Goal: Task Accomplishment & Management: Manage account settings

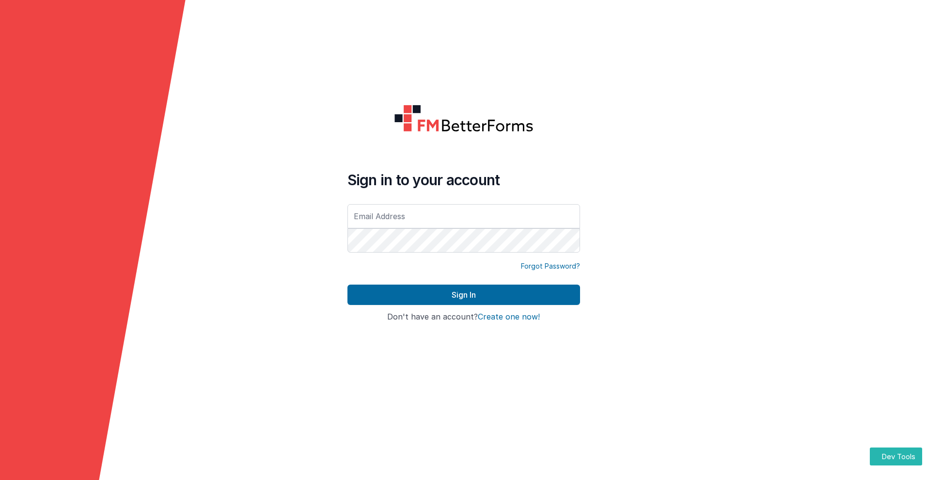
click at [463, 216] on input "text" at bounding box center [463, 216] width 233 height 24
type input "[PERSON_NAME][EMAIL_ADDRESS][DOMAIN_NAME]"
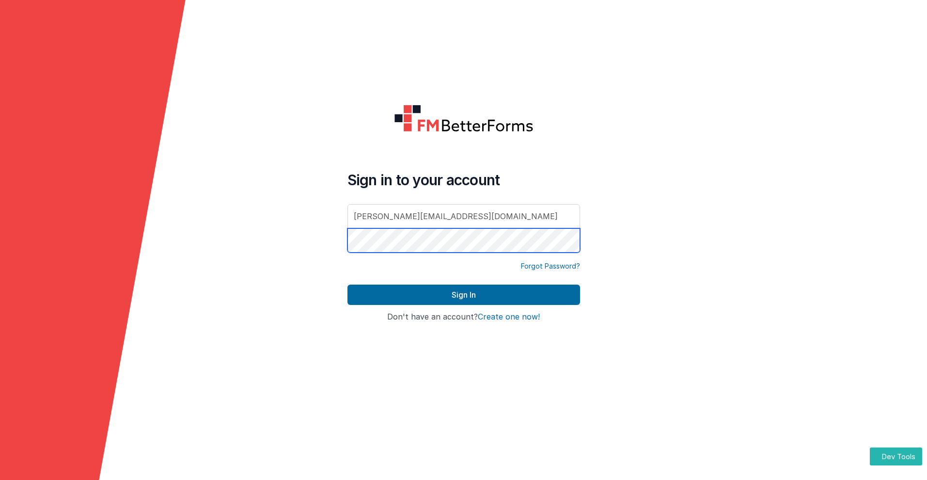
click at [347, 284] on button "Sign In" at bounding box center [463, 294] width 233 height 20
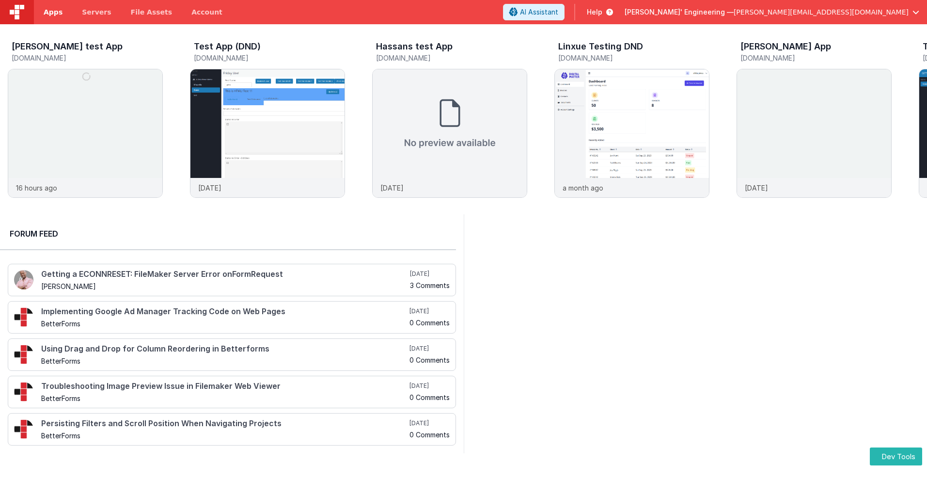
click at [53, 12] on span "Apps" at bounding box center [53, 12] width 19 height 10
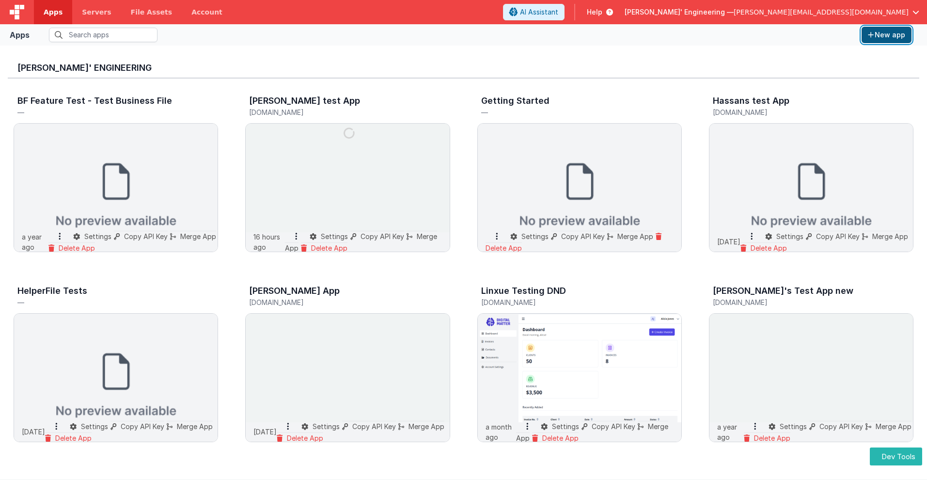
click at [886, 35] on button "New app" at bounding box center [886, 35] width 50 height 16
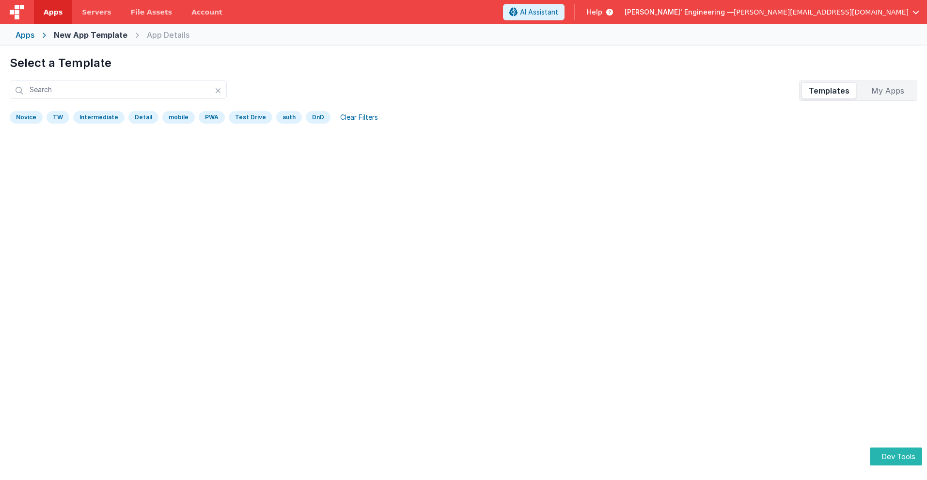
scroll to position [46, 0]
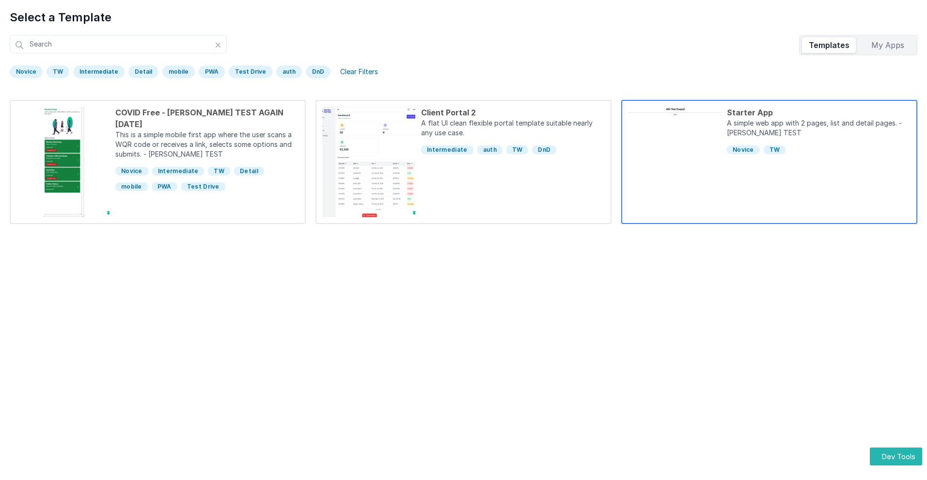
click at [818, 112] on div "Starter App" at bounding box center [819, 113] width 184 height 12
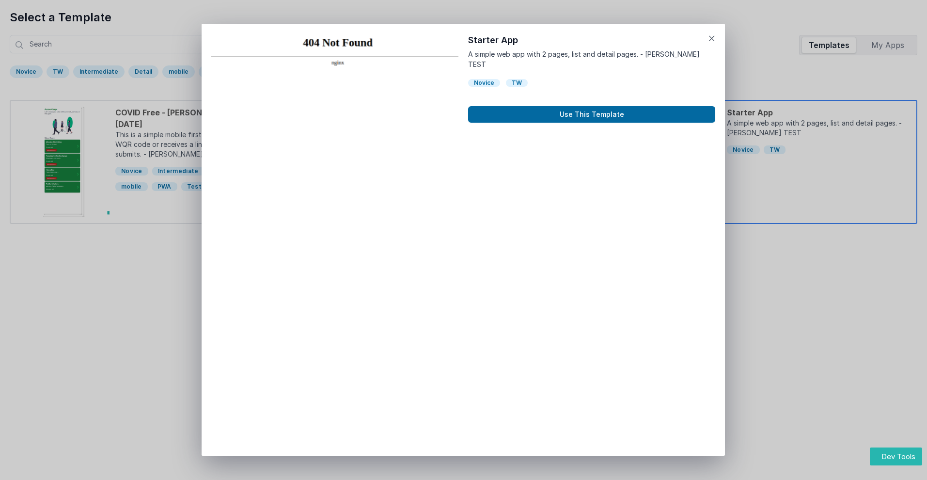
scroll to position [8, 0]
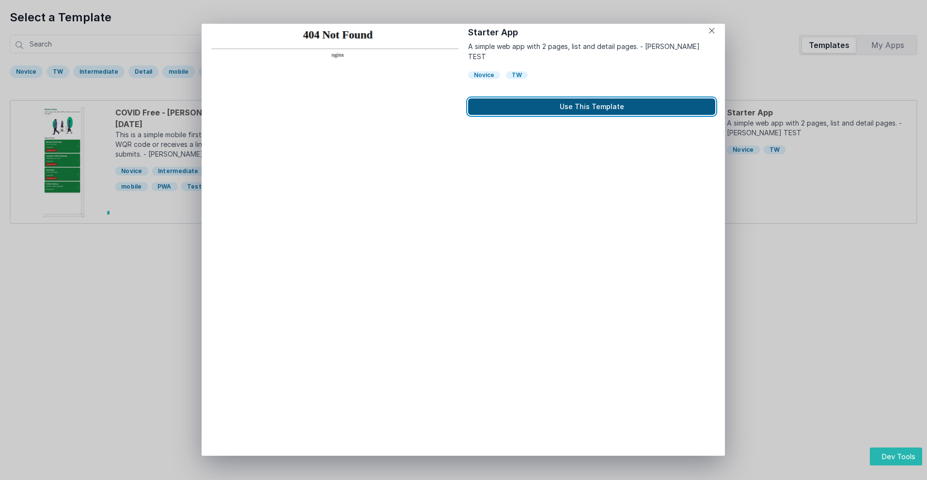
click at [592, 98] on button "Use This Template" at bounding box center [591, 106] width 247 height 16
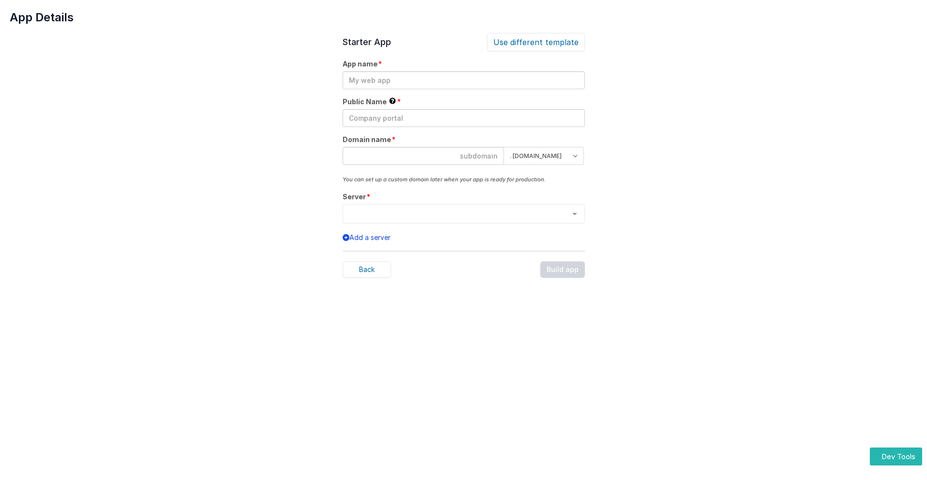
scroll to position [0, 0]
click at [463, 80] on input "text" at bounding box center [464, 80] width 242 height 18
type input "testapp131"
click at [463, 118] on input "text" at bounding box center [464, 118] width 242 height 18
type input "Test"
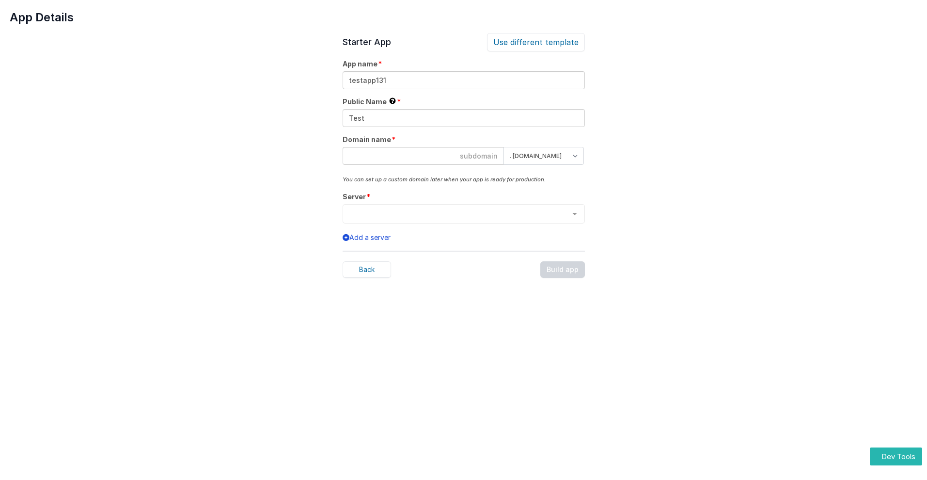
click at [423, 156] on input at bounding box center [423, 156] width 161 height 18
type input "testapp131"
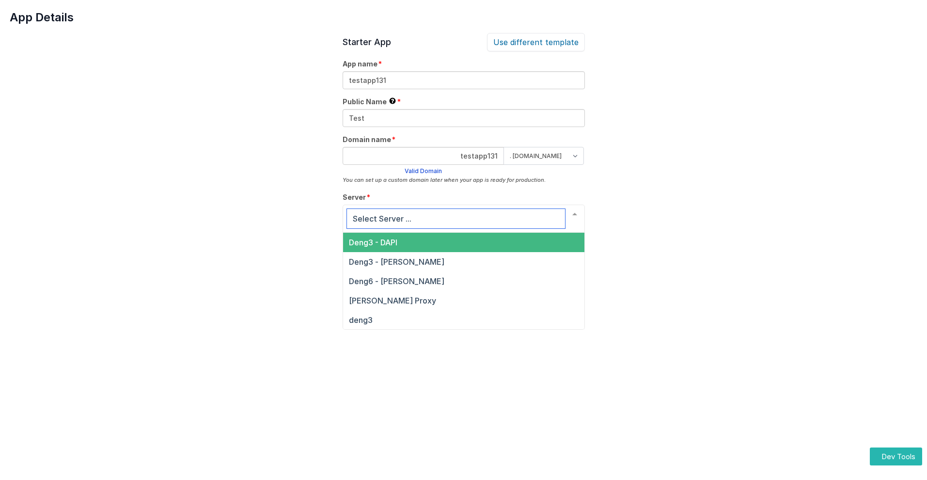
scroll to position [33, 0]
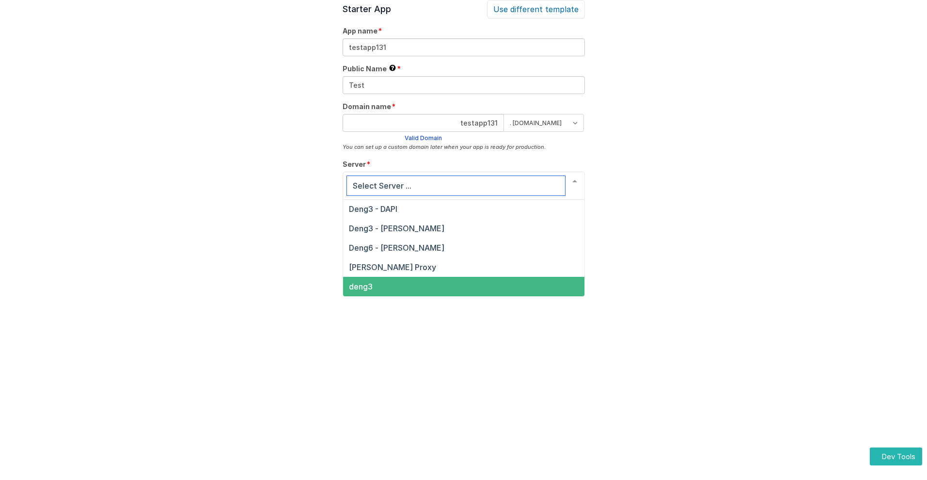
click at [360, 286] on span "deng3" at bounding box center [361, 287] width 24 height 10
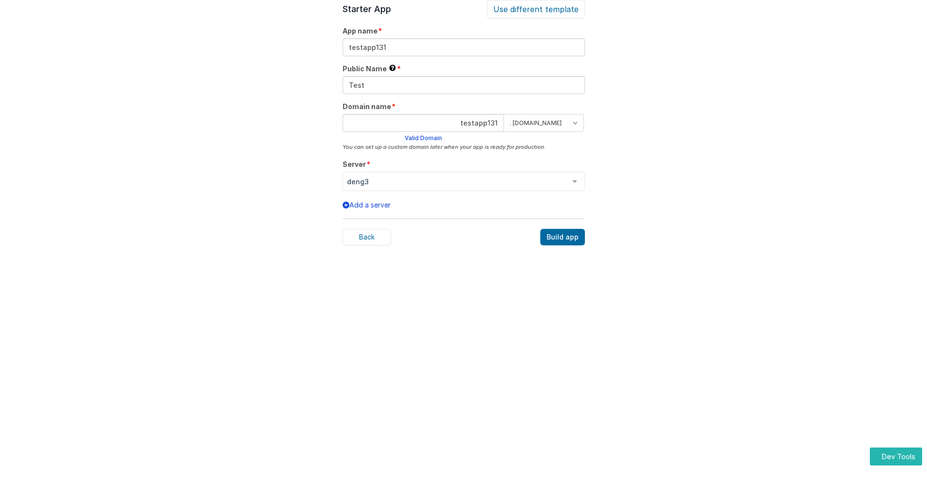
scroll to position [30, 0]
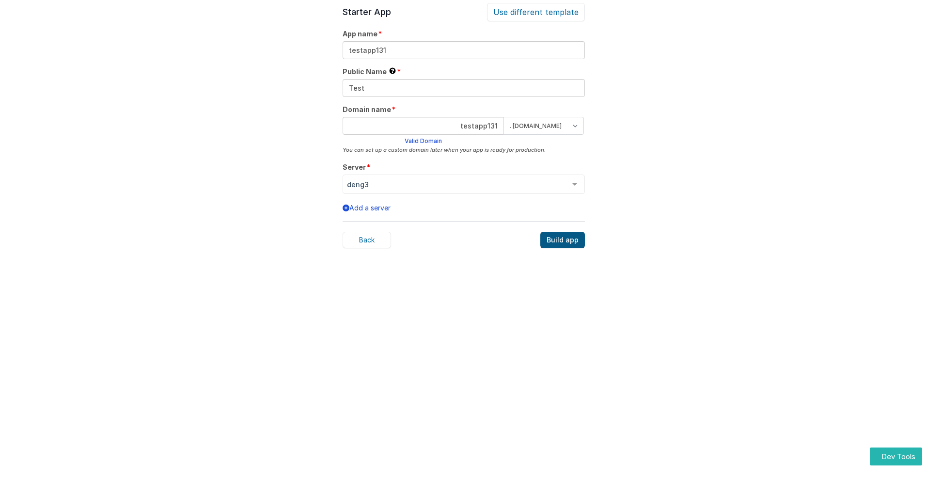
click at [563, 240] on div "Build app" at bounding box center [562, 240] width 45 height 16
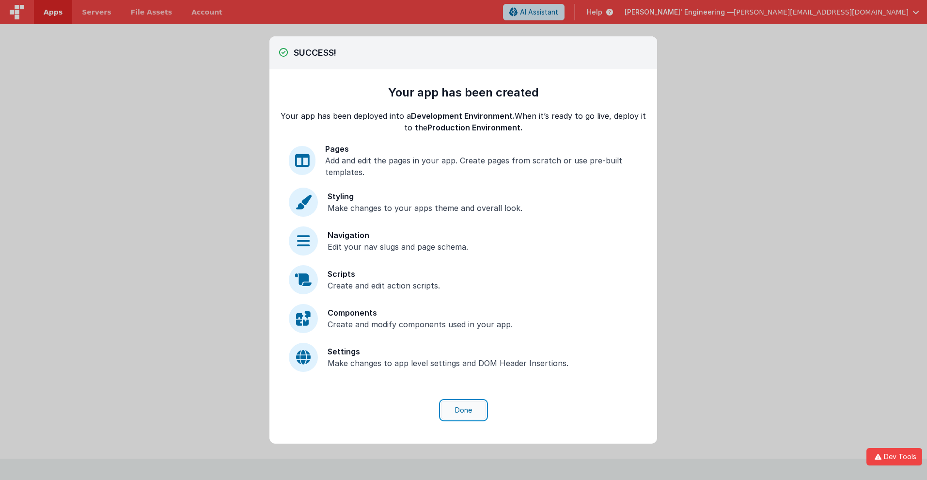
click at [463, 410] on button "Done" at bounding box center [463, 410] width 45 height 18
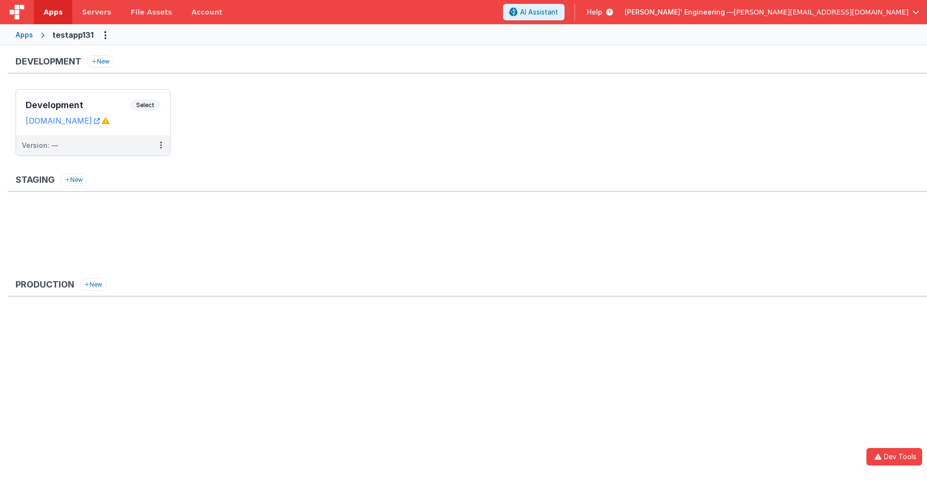
click at [53, 12] on span "Apps" at bounding box center [53, 12] width 19 height 10
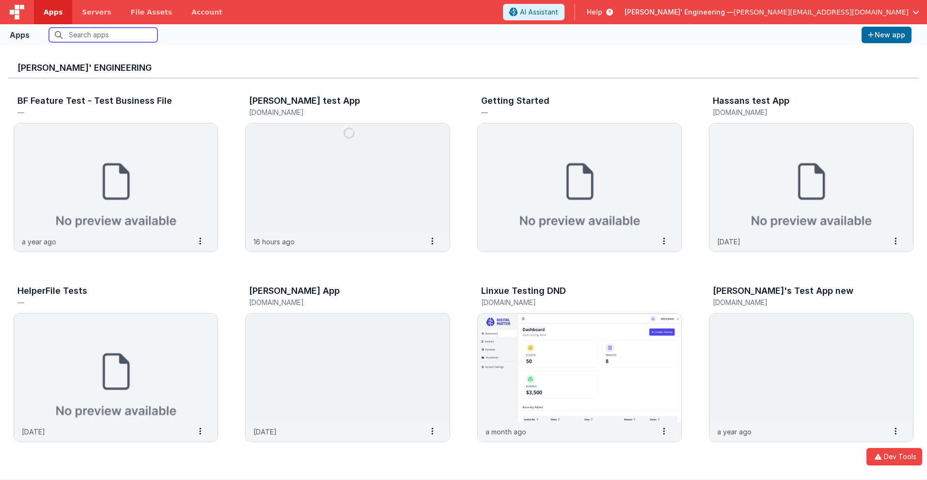
click at [103, 35] on input "text" at bounding box center [103, 35] width 109 height 15
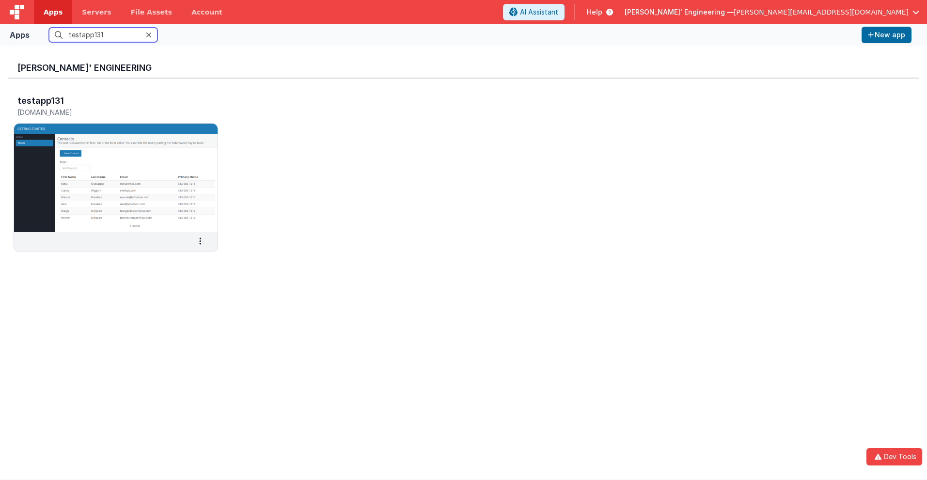
scroll to position [8, 0]
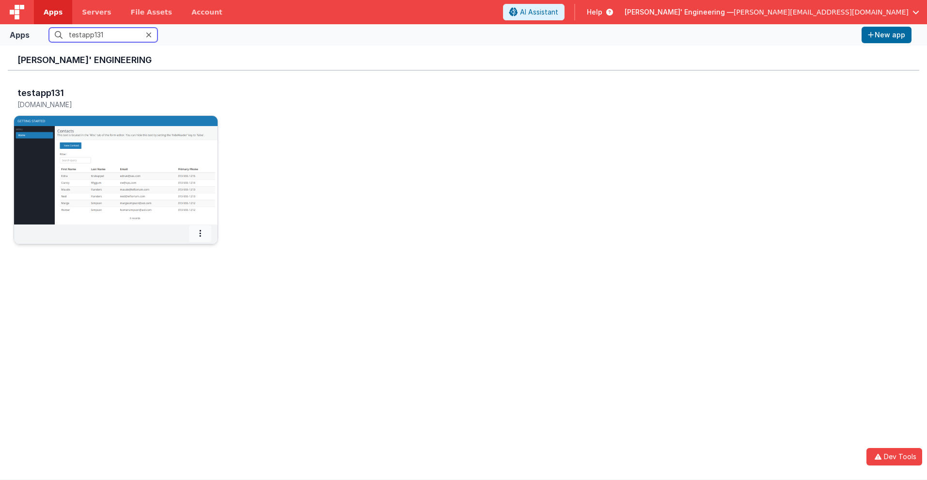
type input "testapp131"
click at [200, 233] on icon at bounding box center [200, 233] width 2 height 0
click at [174, 250] on span "Settings" at bounding box center [175, 250] width 27 height 8
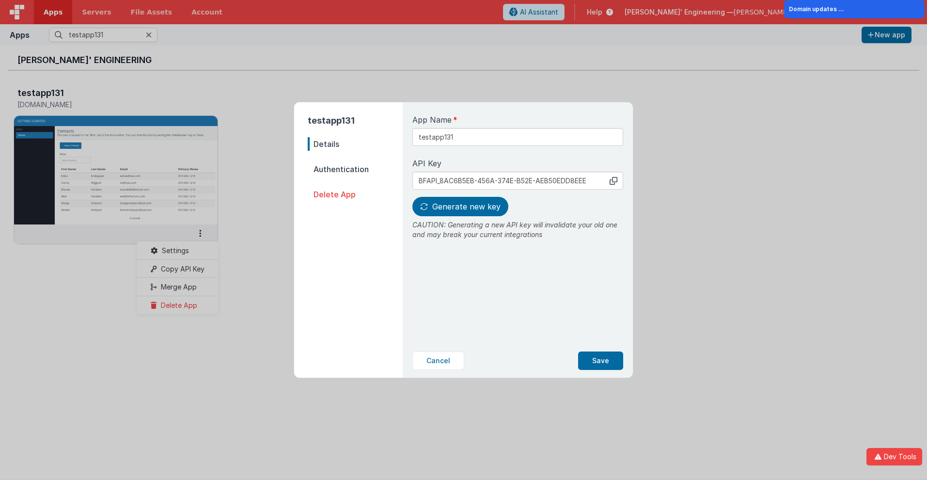
click at [355, 144] on span "Details" at bounding box center [355, 144] width 95 height 14
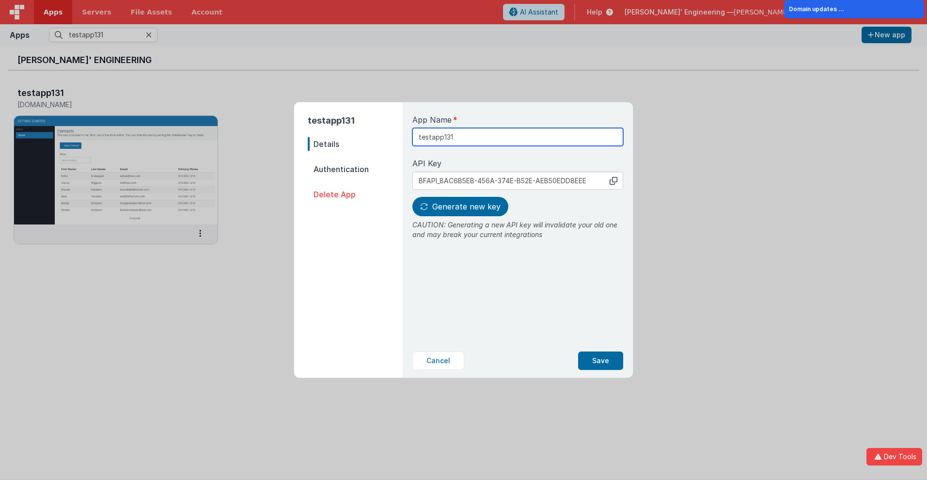
click at [485, 133] on input "testapp131" at bounding box center [517, 137] width 211 height 18
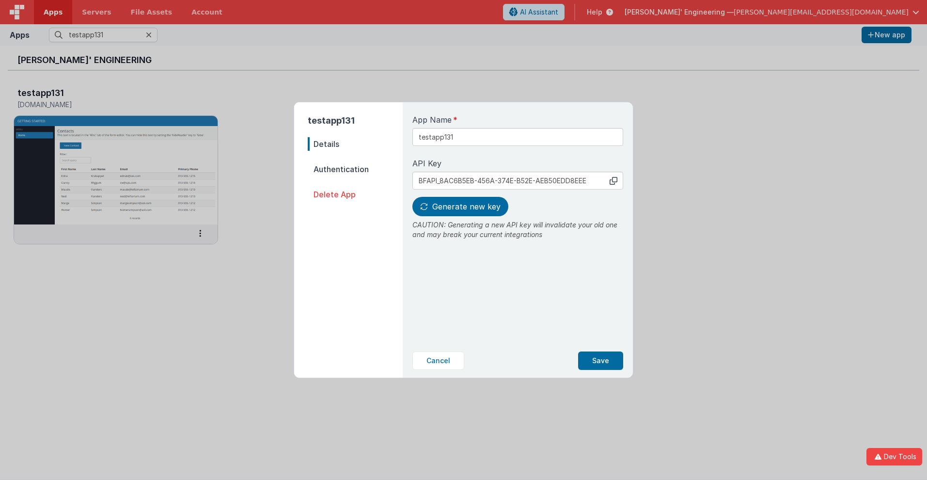
click at [613, 180] on icon at bounding box center [614, 181] width 8 height 8
click at [459, 206] on span "Generate new key" at bounding box center [466, 207] width 68 height 10
type input "BFAPI_2E220652-BC03-604F-8B6A-85E65DCF35BA"
click at [601, 360] on button "Save" at bounding box center [600, 360] width 45 height 18
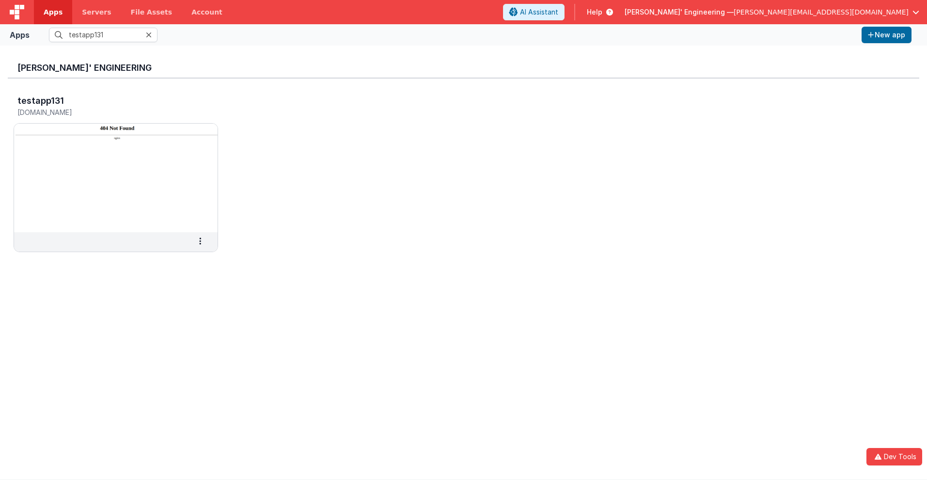
scroll to position [0, 0]
click at [40, 100] on h3 "testapp131" at bounding box center [40, 101] width 47 height 10
click at [53, 12] on span "Apps" at bounding box center [53, 12] width 19 height 10
click at [103, 35] on input "text" at bounding box center [103, 35] width 109 height 15
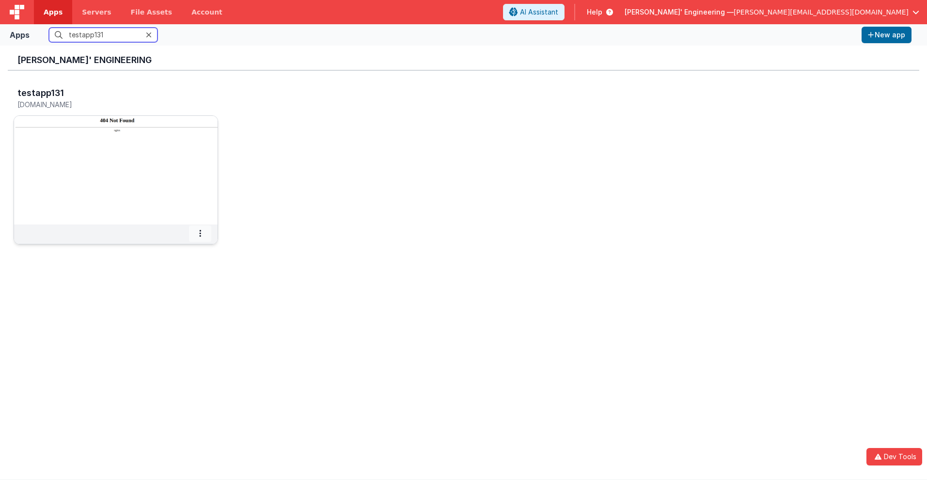
type input "testapp131"
click at [200, 233] on icon at bounding box center [200, 233] width 2 height 0
click at [178, 305] on span "Delete App" at bounding box center [179, 305] width 36 height 8
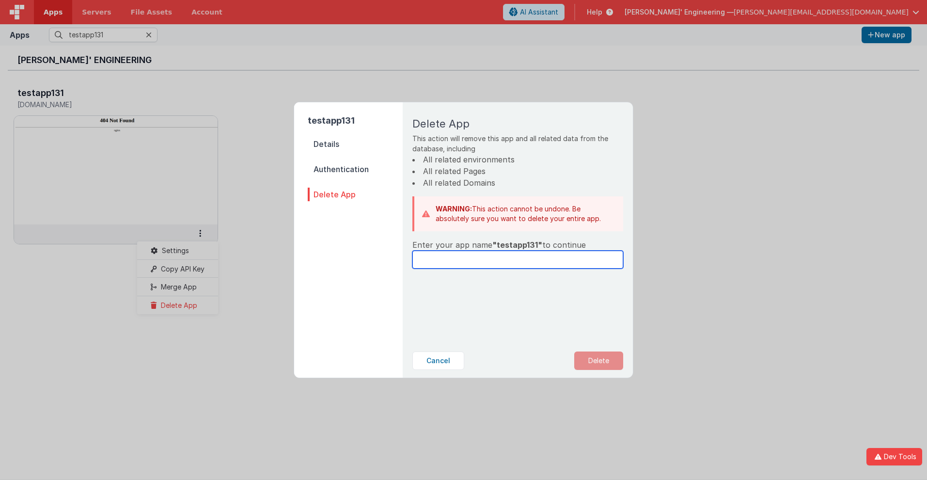
click at [517, 259] on input "text" at bounding box center [517, 260] width 211 height 18
type input "testapp131"
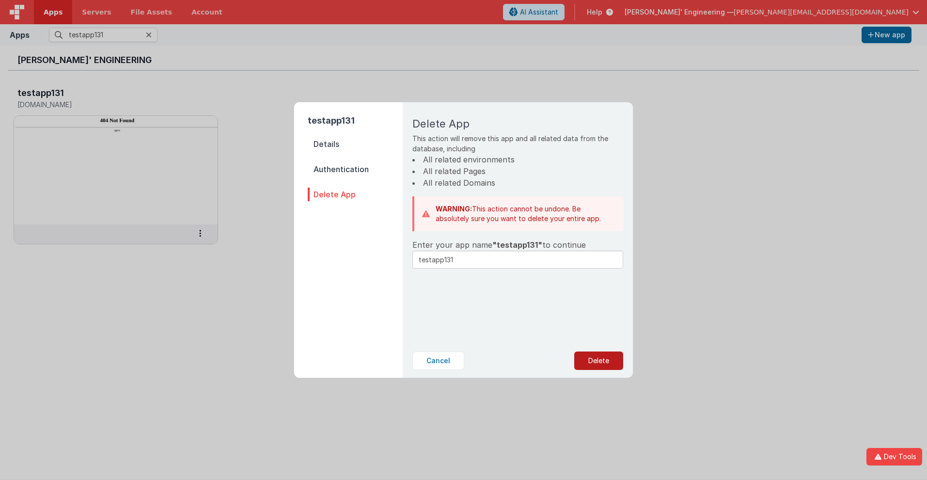
click at [598, 360] on button "Delete" at bounding box center [598, 360] width 49 height 18
click at [549, 360] on button "Yes, Delete" at bounding box center [550, 360] width 64 height 18
